Goal: Task Accomplishment & Management: Manage account settings

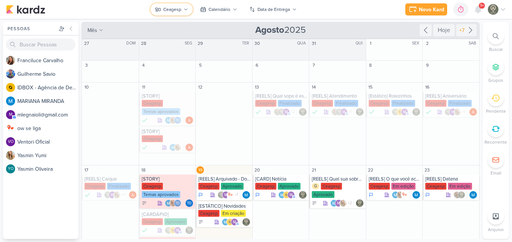
click at [169, 7] on div "Ceagesp" at bounding box center [172, 9] width 18 height 7
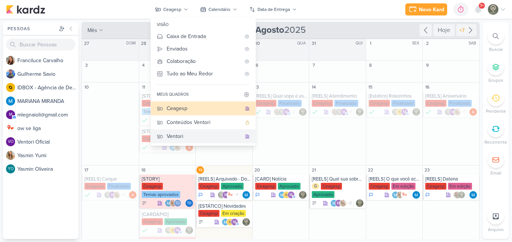
click at [181, 133] on div "Ventori" at bounding box center [204, 136] width 75 height 8
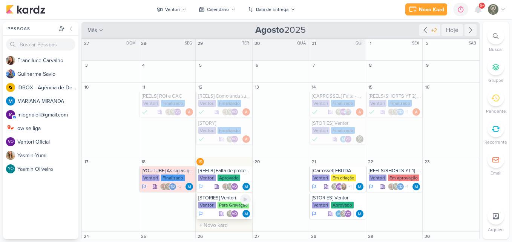
click at [227, 201] on div "[STORIES] Ventori [GEOGRAPHIC_DATA] Para Gravação VO" at bounding box center [224, 206] width 57 height 26
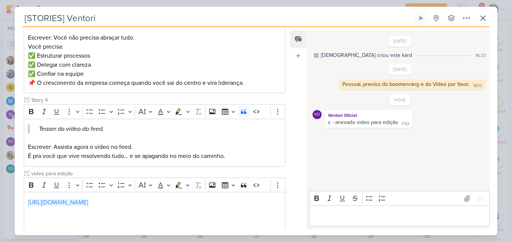
scroll to position [380, 0]
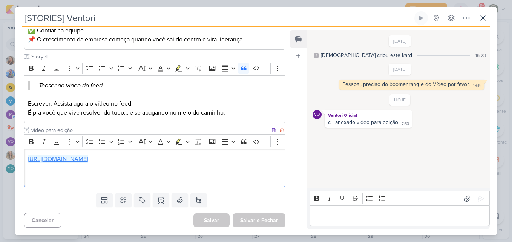
click at [88, 160] on link "[URL][DOMAIN_NAME]" at bounding box center [58, 159] width 60 height 8
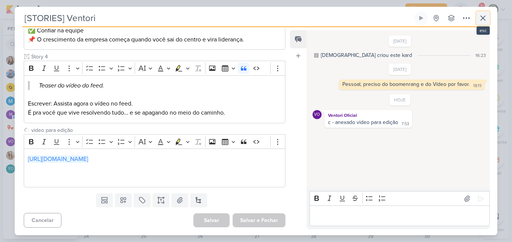
click at [489, 18] on button at bounding box center [483, 18] width 14 height 14
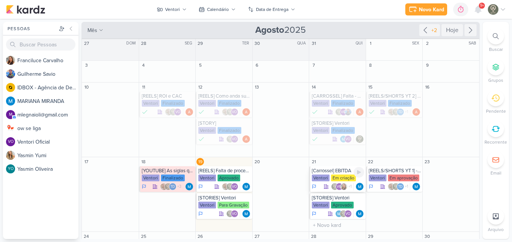
click at [340, 177] on div "Em criação" at bounding box center [343, 178] width 25 height 7
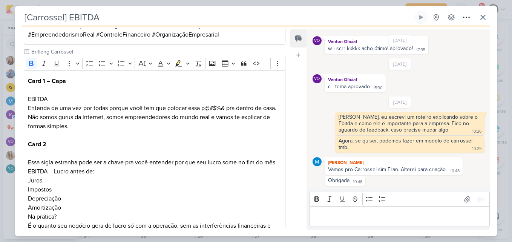
scroll to position [376, 0]
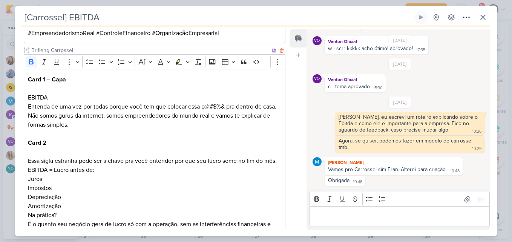
click at [161, 110] on span "Entenda de uma vez por todas porque você tem que colocar essa p@#$%& pra dentro…" at bounding box center [152, 107] width 248 height 8
click at [50, 117] on p "Card 1 – Capa EBITDA Entenda de uma vez por todas porque você tem que colocar e…" at bounding box center [154, 106] width 253 height 63
click at [122, 152] on p "Card 2 Essa sigla estranha pode ser a chave pra você entender por que seu lucro…" at bounding box center [154, 151] width 253 height 27
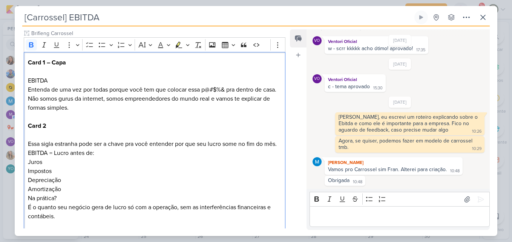
scroll to position [395, 0]
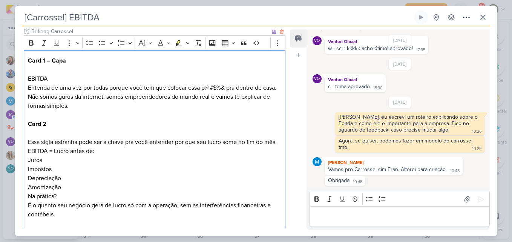
click at [200, 92] on p "Card 1 – Capa EBITDA Entenda de uma vez por todas porque você tem que colocar e…" at bounding box center [154, 87] width 253 height 63
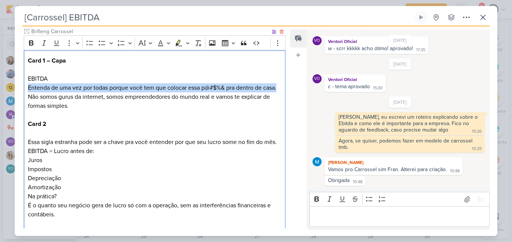
drag, startPoint x: 26, startPoint y: 87, endPoint x: 64, endPoint y: 101, distance: 39.7
copy span "Entenda de uma vez por todas porque você tem que colocar essa p@#$%& pra dentro…"
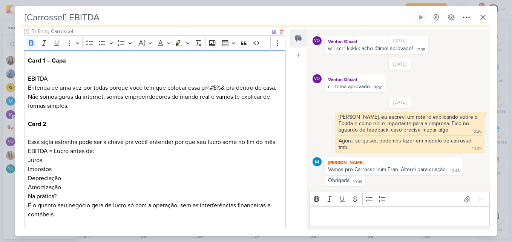
click at [149, 136] on p "Card 2 Essa sigla estranha pode ser a chave pra você entender por que seu lucro…" at bounding box center [154, 132] width 253 height 27
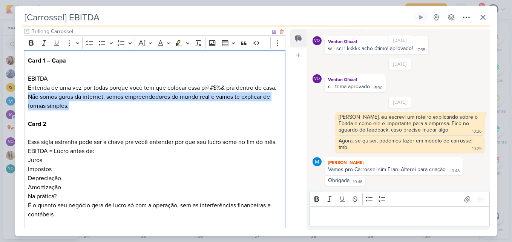
drag, startPoint x: 28, startPoint y: 106, endPoint x: 81, endPoint y: 113, distance: 53.3
click at [81, 113] on p "Card 1 – Capa EBITDA Entenda de uma vez por todas porque você tem que colocar e…" at bounding box center [154, 87] width 253 height 63
copy span "Não somos gurus da internet, somos empreendedores do mundo real e vamos te expl…"
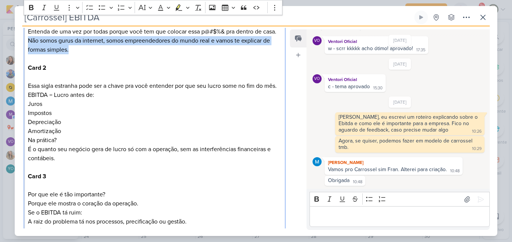
scroll to position [461, 0]
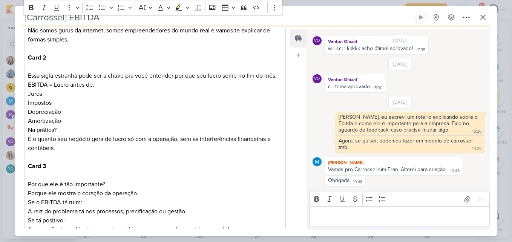
click at [230, 113] on p "EBITDA = Lucro antes de: Juros Impostos Depreciação Amortização" at bounding box center [154, 102] width 253 height 45
click at [156, 126] on p "EBITDA = Lucro antes de: Juros Impostos Depreciação Amortização" at bounding box center [154, 102] width 253 height 45
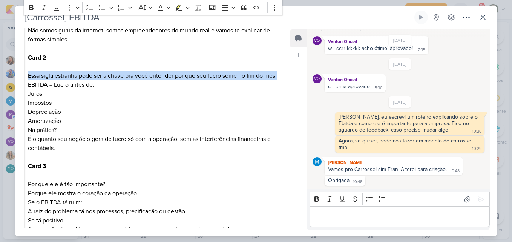
drag, startPoint x: 28, startPoint y: 85, endPoint x: 44, endPoint y: 94, distance: 18.7
click at [44, 80] on p "Card 2 Essa sigla estranha pode ser a chave pra você entender por que seu lucro…" at bounding box center [154, 66] width 253 height 27
copy p "Essa sigla estranha pode ser a chave pra você entender por que seu lucro some n…"
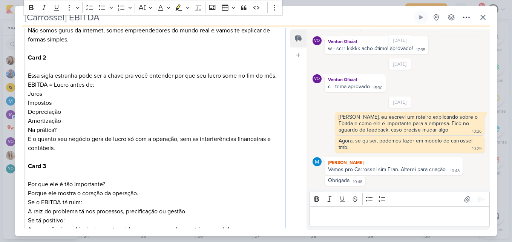
click at [199, 126] on p "EBITDA = Lucro antes de: Juros Impostos Depreciação Amortização" at bounding box center [154, 102] width 253 height 45
drag, startPoint x: 28, startPoint y: 101, endPoint x: 109, endPoint y: 101, distance: 81.0
click at [109, 101] on p "EBITDA = Lucro antes de: Juros Impostos Depreciação Amortização" at bounding box center [154, 102] width 253 height 45
copy p "EBITDA = Lucro antes de:"
click at [191, 124] on p "EBITDA = Lucro antes de: Juros Impostos Depreciação Amortização" at bounding box center [154, 102] width 253 height 45
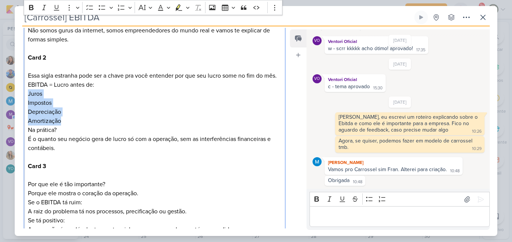
drag, startPoint x: 28, startPoint y: 109, endPoint x: 67, endPoint y: 141, distance: 49.8
click at [67, 126] on p "EBITDA = Lucro antes de: Juros Impostos Depreciação Amortização" at bounding box center [154, 102] width 253 height 45
copy p "Juros Impostos Depreciação Amortização"
click at [146, 162] on p "Editor editing area: main" at bounding box center [154, 157] width 253 height 9
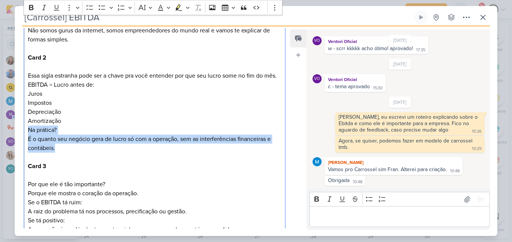
drag, startPoint x: 28, startPoint y: 147, endPoint x: 61, endPoint y: 168, distance: 39.3
click at [61, 153] on p "Na prática? É o quanto seu negócio gera de lucro só com a operação, sem as inte…" at bounding box center [154, 139] width 253 height 27
copy p "Na prática? É o quanto seu negócio gera de lucro só com a operação, sem as inte…"
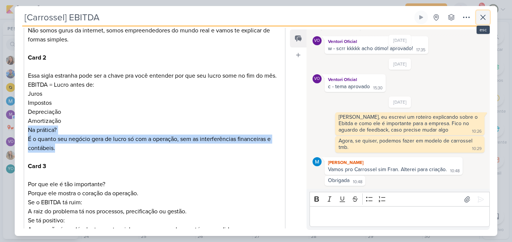
click at [482, 19] on icon at bounding box center [483, 17] width 5 height 5
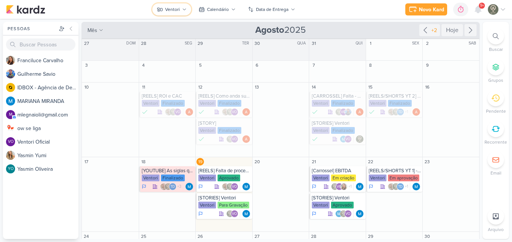
click at [184, 11] on icon at bounding box center [184, 9] width 5 height 5
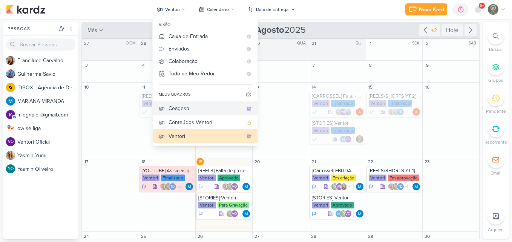
click at [194, 106] on div "Ceagesp" at bounding box center [205, 108] width 75 height 8
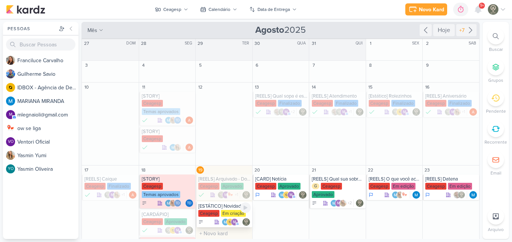
click at [218, 215] on div "Ceagesp" at bounding box center [208, 213] width 21 height 7
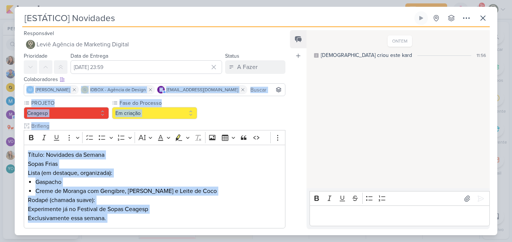
drag, startPoint x: 285, startPoint y: 83, endPoint x: 292, endPoint y: 179, distance: 97.1
click at [292, 179] on div "Responsável Leviê Agência de Marketing Digital Nenhum contato encontrado create…" at bounding box center [256, 131] width 482 height 208
click at [292, 179] on div "Feed Atrelar email Solte o email para atrelar ao kard" at bounding box center [298, 129] width 17 height 199
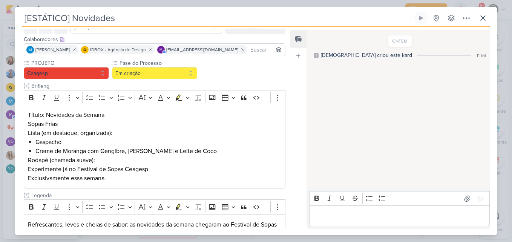
scroll to position [0, 0]
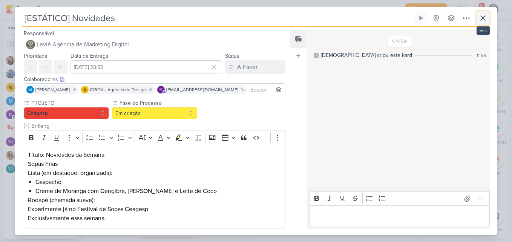
click at [485, 20] on icon at bounding box center [482, 18] width 9 height 9
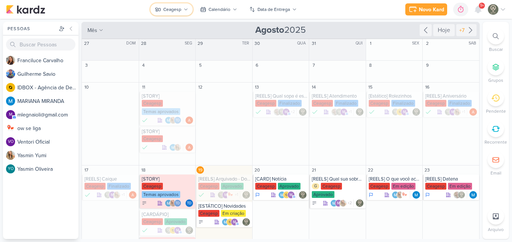
click at [165, 13] on button "Ceagesp" at bounding box center [171, 9] width 42 height 12
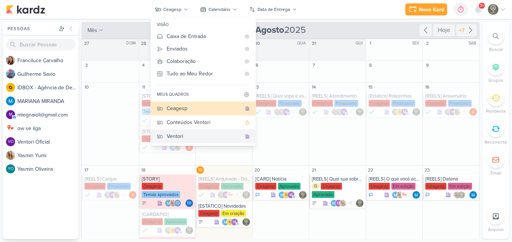
click at [185, 134] on div "Ventori" at bounding box center [204, 136] width 75 height 8
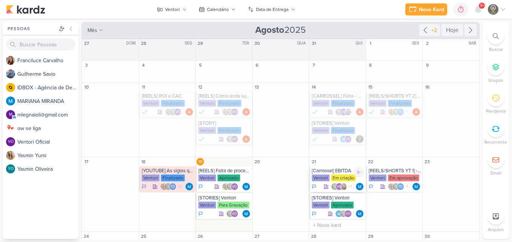
click at [326, 172] on div "[Carrossel] EBITDA" at bounding box center [338, 171] width 52 height 6
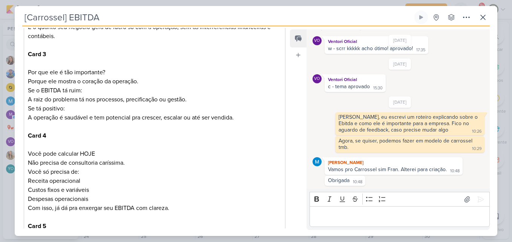
scroll to position [577, 0]
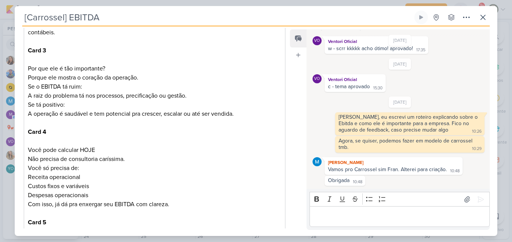
click at [79, 96] on p "Por que ele é tão importante? Porque ele mostra o coração da operação. Se o EBI…" at bounding box center [154, 82] width 253 height 36
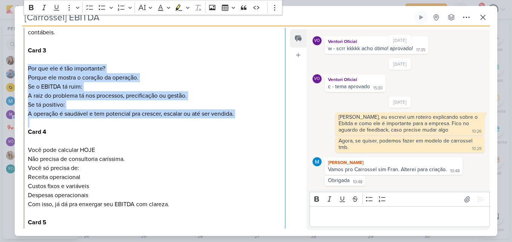
drag, startPoint x: 29, startPoint y: 86, endPoint x: 257, endPoint y: 138, distance: 234.2
click at [257, 138] on div "Card 1 – Capa EBITDA Entenda de uma vez por todas porque você tem que colocar e…" at bounding box center [155, 82] width 262 height 428
copy div "Por que ele é tão importante? Porque ele mostra o coração da operação. Se o EBI…"
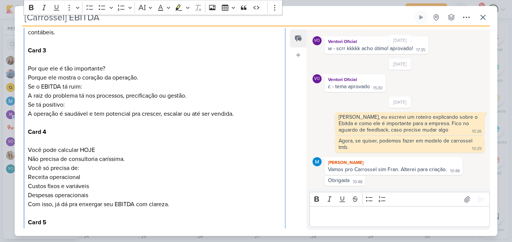
click at [219, 173] on p "Você pode calcular HOJE Não precisa de consultoria caríssima. Você só precisa d…" at bounding box center [154, 158] width 253 height 27
drag, startPoint x: 28, startPoint y: 85, endPoint x: 124, endPoint y: 83, distance: 95.8
click at [124, 83] on p "Por que ele é tão importante? Porque ele mostra o coração da operação. Se o EBI…" at bounding box center [154, 82] width 253 height 36
copy p "Por que ele é tão importante?"
click at [229, 100] on p "Por que ele é tão importante? Porque ele mostra o coração da operação. Se o EBI…" at bounding box center [154, 82] width 253 height 36
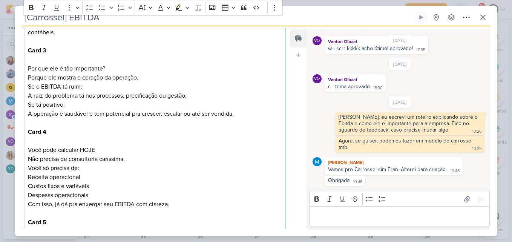
click at [150, 100] on p "Por que ele é tão importante? Porque ele mostra o coração da operação. Se o EBI…" at bounding box center [154, 82] width 253 height 36
click at [58, 100] on p "Por que ele é tão importante? Porque ele mostra o coração da operação. Se o EBI…" at bounding box center [154, 82] width 253 height 36
drag, startPoint x: 28, startPoint y: 94, endPoint x: 151, endPoint y: 96, distance: 123.3
click at [151, 96] on p "Por que ele é tão importante? Porque ele mostra o coração da operação. Se o EBI…" at bounding box center [154, 82] width 253 height 36
copy p "Porque ele mostra o coração da operação."
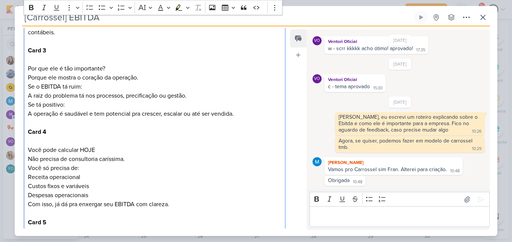
click at [175, 100] on p "Por que ele é tão importante? Porque ele mostra o coração da operação. Se o EBI…" at bounding box center [154, 82] width 253 height 36
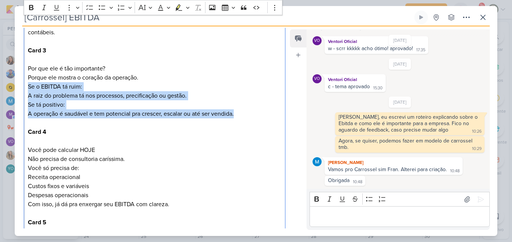
drag, startPoint x: 28, startPoint y: 104, endPoint x: 237, endPoint y: 134, distance: 211.3
click at [237, 134] on div "Card 1 – Capa EBITDA Entenda de uma vez por todas porque você tem que colocar e…" at bounding box center [155, 82] width 262 height 428
copy div "Se o EBITDA tá ruim: A raiz do problema tá nos processos, precificação ou gestã…"
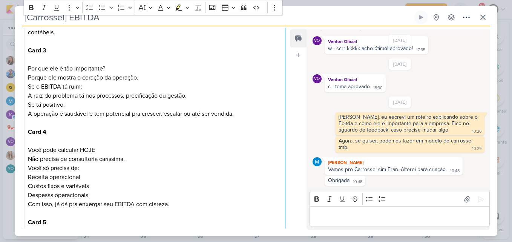
click at [193, 145] on p "Editor editing area: main" at bounding box center [154, 140] width 253 height 9
click at [110, 136] on p "Card 4" at bounding box center [154, 131] width 253 height 9
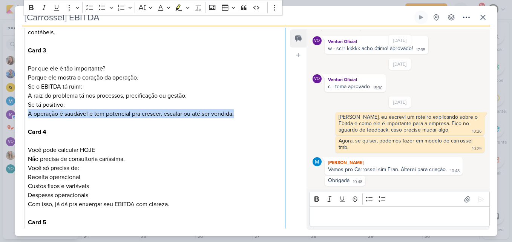
drag, startPoint x: 28, startPoint y: 132, endPoint x: 268, endPoint y: 135, distance: 240.9
click at [268, 118] on p "Se tá positivo: A operação é saudável e tem potencial pra crescer, escalar ou a…" at bounding box center [154, 109] width 253 height 18
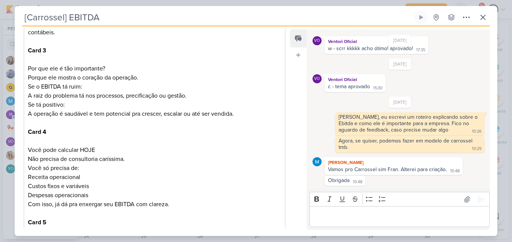
click at [303, 117] on div "Feed Atrelar email Solte o email para atrelar ao kard" at bounding box center [298, 129] width 17 height 201
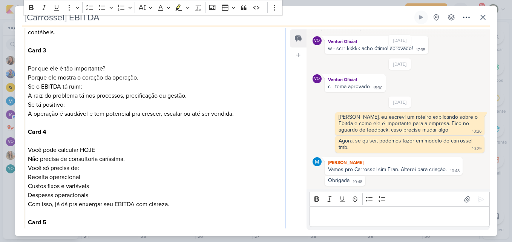
click at [277, 94] on p "Por que ele é tão importante? Porque ele mostra o coração da operação. Se o EBI…" at bounding box center [154, 82] width 253 height 36
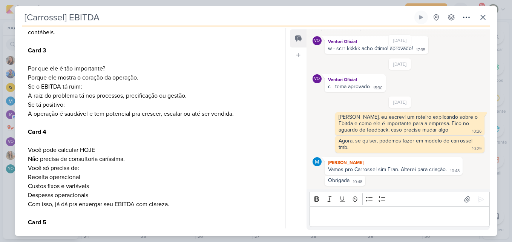
drag, startPoint x: 284, startPoint y: 101, endPoint x: 289, endPoint y: 123, distance: 22.0
click at [289, 123] on div "Responsável [PERSON_NAME] Nenhum contato encontrado create new contact Novo Con…" at bounding box center [256, 131] width 482 height 210
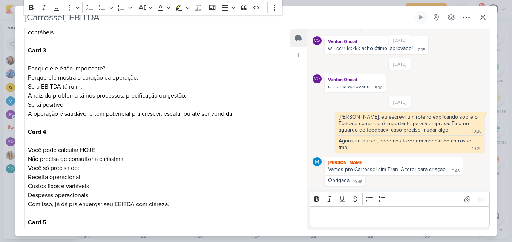
click at [110, 173] on p "Você pode calcular HOJE Não precisa de consultoria caríssima. Você só precisa d…" at bounding box center [154, 158] width 253 height 27
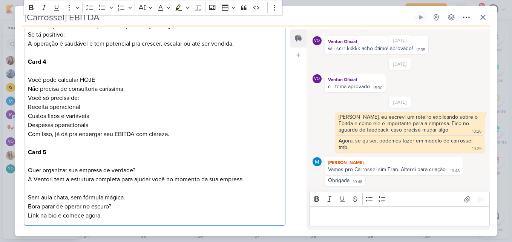
scroll to position [656, 0]
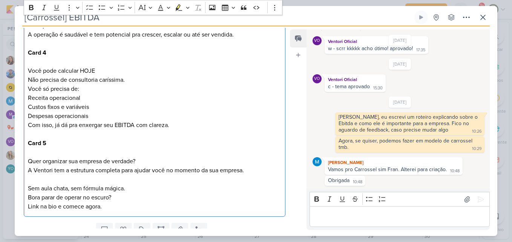
click at [161, 121] on p "Receita operacional Custos fixos e variáveis Despesas operacionais" at bounding box center [154, 106] width 253 height 27
drag, startPoint x: 28, startPoint y: 88, endPoint x: 120, endPoint y: 85, distance: 91.7
click at [120, 85] on p "Você pode calcular HOJE Não precisa de consultoria caríssima. Você só precisa d…" at bounding box center [154, 79] width 253 height 27
click at [79, 121] on p "Receita operacional Custos fixos e variáveis Despesas operacionais" at bounding box center [154, 106] width 253 height 27
drag, startPoint x: 28, startPoint y: 95, endPoint x: 154, endPoint y: 99, distance: 126.3
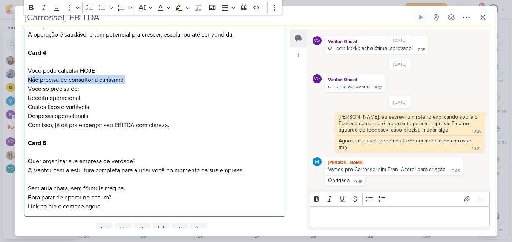
click at [154, 93] on p "Você pode calcular HOJE Não precisa de consultoria caríssima. Você só precisa d…" at bounding box center [154, 79] width 253 height 27
click at [150, 130] on p "Com isso, já dá pra enxergar seu EBITDA com clareza." at bounding box center [154, 125] width 253 height 9
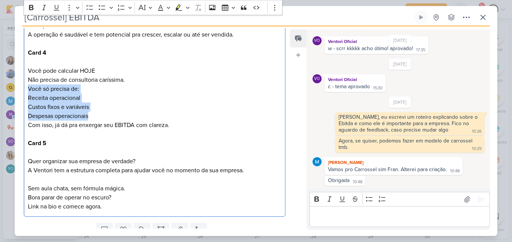
drag, startPoint x: 28, startPoint y: 106, endPoint x: 99, endPoint y: 133, distance: 76.2
click at [99, 133] on div "Card 1 – Capa EBITDA Entenda de uma vez por todas porque você tem que colocar e…" at bounding box center [155, 3] width 262 height 428
click at [167, 121] on p "Receita operacional Custos fixos e variáveis Despesas operacionais" at bounding box center [154, 106] width 253 height 27
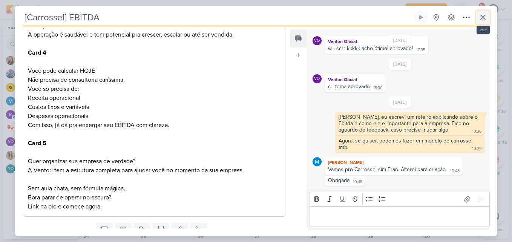
click at [488, 15] on button at bounding box center [483, 18] width 14 height 14
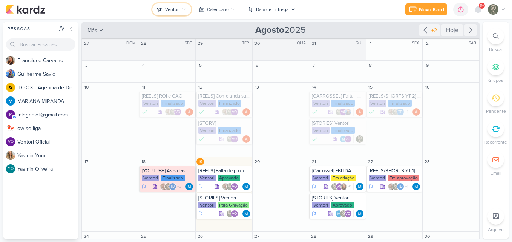
click at [185, 5] on button "Ventori" at bounding box center [171, 9] width 39 height 12
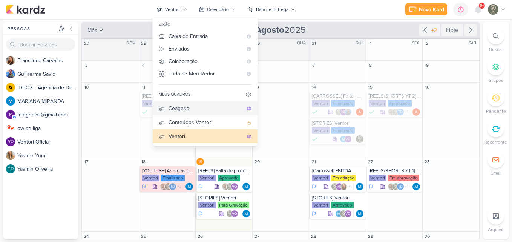
click at [199, 110] on div "Ceagesp" at bounding box center [205, 108] width 75 height 8
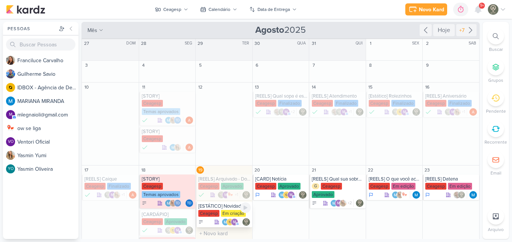
click at [217, 217] on div "[ESTÁTICO] Novidades [GEOGRAPHIC_DATA] Em criação m" at bounding box center [224, 215] width 57 height 26
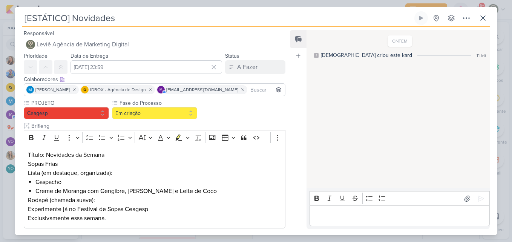
scroll to position [205, 0]
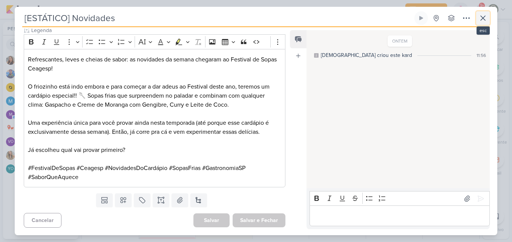
click at [480, 22] on icon at bounding box center [482, 18] width 9 height 9
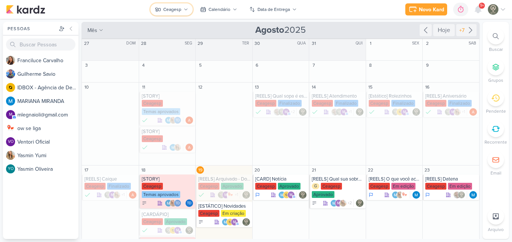
click at [181, 14] on button "Ceagesp" at bounding box center [171, 9] width 42 height 12
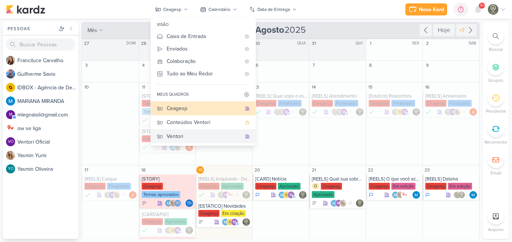
click at [197, 130] on button "Ventori" at bounding box center [203, 136] width 105 height 14
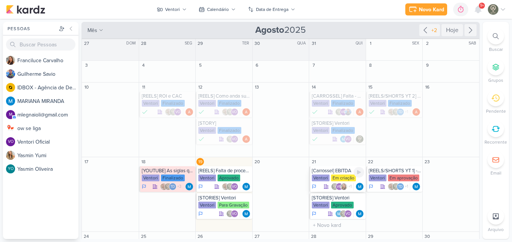
click at [339, 180] on div "Em criação" at bounding box center [343, 178] width 25 height 7
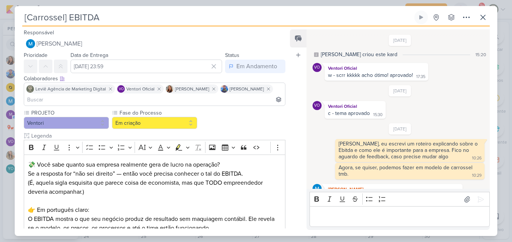
scroll to position [27, 0]
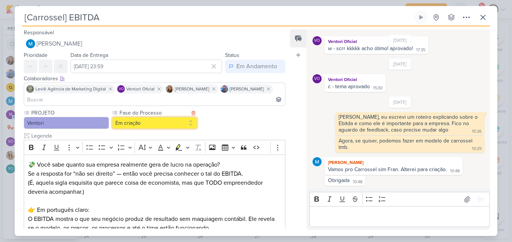
click at [182, 126] on button "Em criação" at bounding box center [154, 123] width 85 height 12
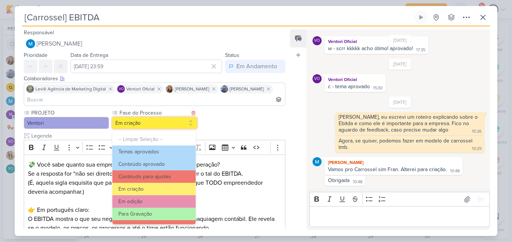
scroll to position [73, 0]
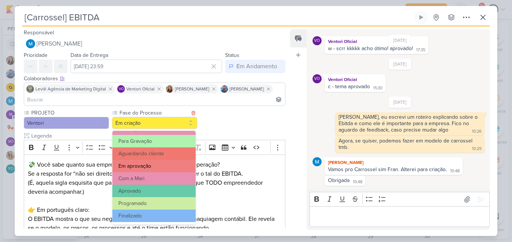
click at [165, 162] on button "Em aprovação" at bounding box center [153, 166] width 83 height 12
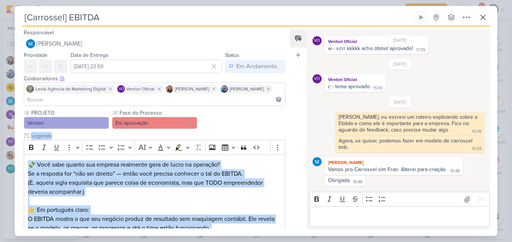
drag, startPoint x: 285, startPoint y: 116, endPoint x: 288, endPoint y: 182, distance: 66.4
click at [288, 182] on div "Responsável [PERSON_NAME] Nenhum contato encontrado create new contact Novo Con…" at bounding box center [152, 128] width 274 height 201
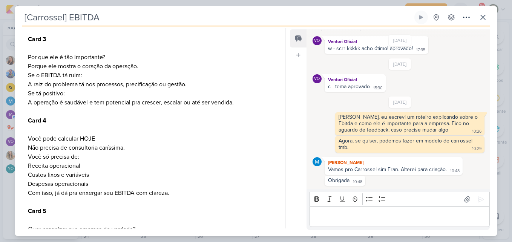
scroll to position [702, 0]
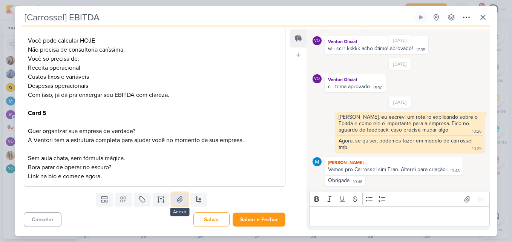
click at [173, 203] on button at bounding box center [180, 200] width 17 height 14
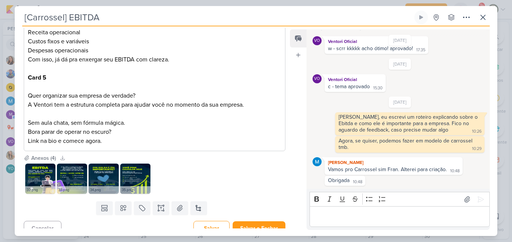
scroll to position [748, 0]
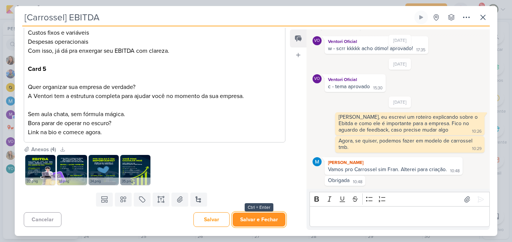
click at [273, 217] on button "Salvar e Fechar" at bounding box center [259, 220] width 53 height 14
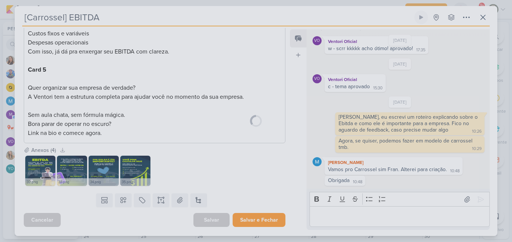
scroll to position [747, 0]
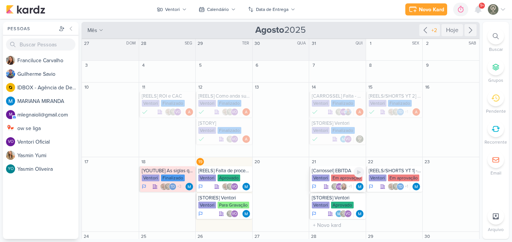
click at [327, 171] on div "[Carrossel] EBITDA" at bounding box center [338, 171] width 52 height 6
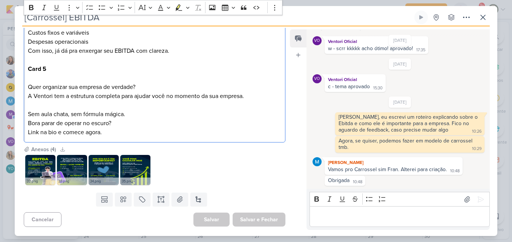
click at [116, 100] on p "Quer organizar sua empresa de verdade? A Ventori tem a estrutura completa para …" at bounding box center [154, 92] width 253 height 18
click at [109, 49] on p "Com isso, já dá pra enxergar seu EBITDA com clareza." at bounding box center [154, 50] width 253 height 9
click at [60, 92] on p "Quer organizar sua empresa de verdade? A Ventori tem a estrutura completa para …" at bounding box center [154, 92] width 253 height 18
drag, startPoint x: 29, startPoint y: 88, endPoint x: 159, endPoint y: 89, distance: 130.0
click at [159, 89] on p "Quer organizar sua empresa de verdade? A Ventori tem a estrutura completa para …" at bounding box center [154, 92] width 253 height 18
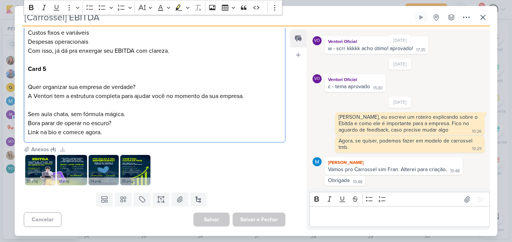
click at [144, 118] on p "Sem aula chata, sem fórmula mágica." at bounding box center [154, 114] width 253 height 9
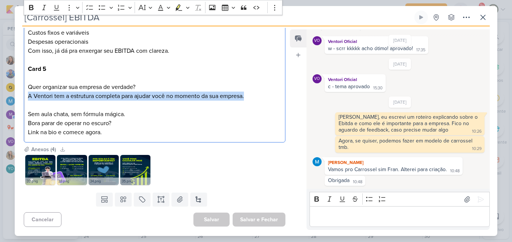
drag, startPoint x: 28, startPoint y: 97, endPoint x: 263, endPoint y: 98, distance: 234.8
click at [263, 98] on p "Quer organizar sua empresa de verdade? A Ventori tem a estrutura completa para …" at bounding box center [154, 92] width 253 height 18
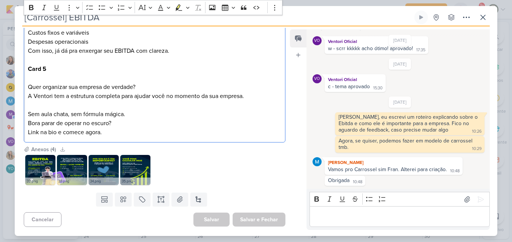
click at [202, 126] on p "Bora parar de operar no escuro?" at bounding box center [154, 123] width 253 height 9
drag, startPoint x: 28, startPoint y: 114, endPoint x: 137, endPoint y: 116, distance: 109.3
click at [137, 116] on p "Sem aula chata, sem fórmula mágica." at bounding box center [154, 114] width 253 height 9
click at [132, 137] on p "Link na bio e comece agora." at bounding box center [154, 132] width 253 height 9
drag, startPoint x: 28, startPoint y: 124, endPoint x: 126, endPoint y: 124, distance: 98.8
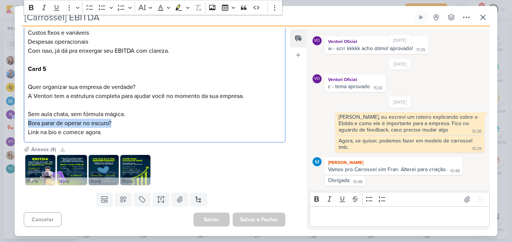
click at [126, 124] on p "Bora parar de operar no escuro?" at bounding box center [154, 123] width 253 height 9
click at [133, 121] on p "Bora parar de operar no escuro?" at bounding box center [154, 123] width 253 height 9
drag, startPoint x: 27, startPoint y: 134, endPoint x: 109, endPoint y: 133, distance: 81.8
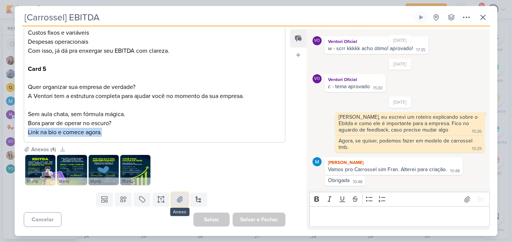
click at [173, 201] on button at bounding box center [180, 200] width 17 height 14
click at [184, 200] on button at bounding box center [180, 200] width 17 height 14
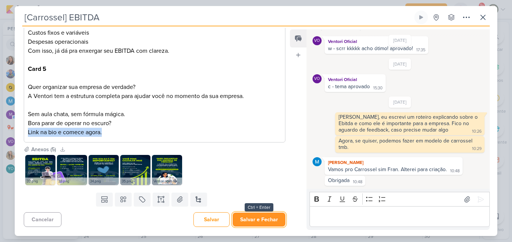
click at [262, 220] on button "Salvar e Fechar" at bounding box center [259, 220] width 53 height 14
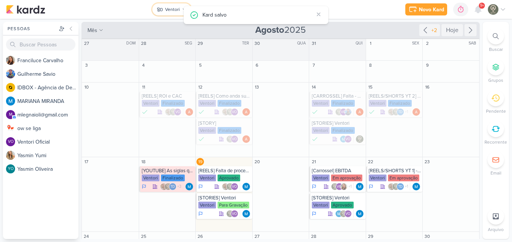
click at [164, 14] on button "Ventori" at bounding box center [171, 9] width 39 height 12
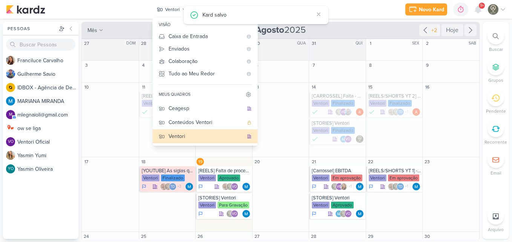
click at [139, 10] on div "Novo Kard Ctrl + k 0h0m Sessão desligada... Hoje 0h0m Semana 0h0m Mês 0h0m" at bounding box center [256, 9] width 500 height 19
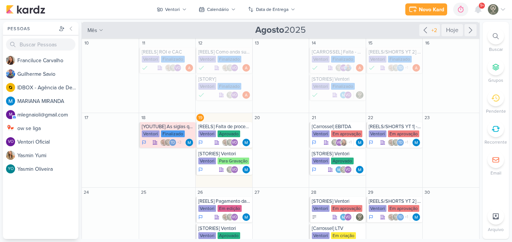
scroll to position [75, 0]
